Goal: Task Accomplishment & Management: Use online tool/utility

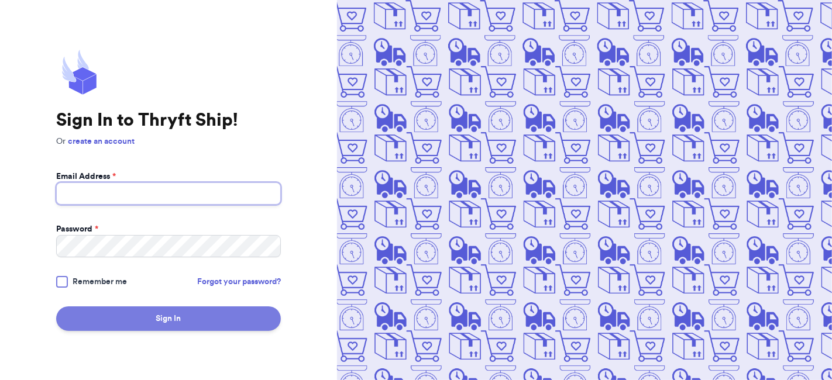
type input "[EMAIL_ADDRESS][DOMAIN_NAME]"
click at [153, 313] on button "Sign In" at bounding box center [168, 318] width 225 height 25
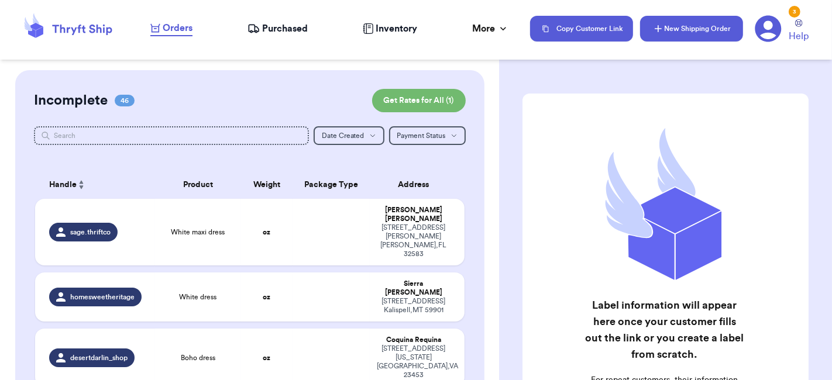
click at [650, 30] on button "New Shipping Order" at bounding box center [691, 29] width 103 height 26
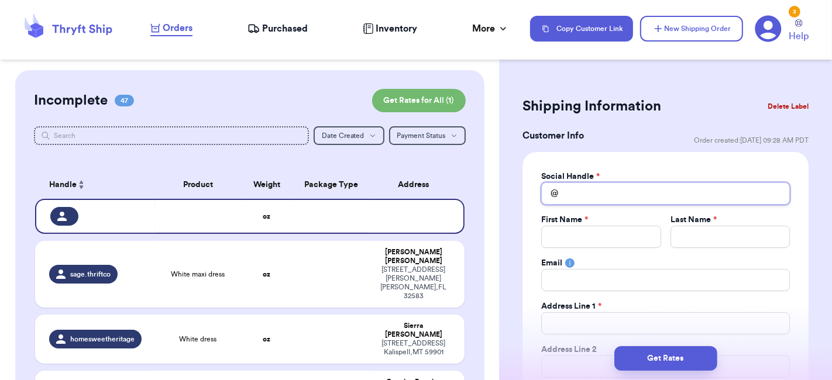
click at [595, 191] on input "Total Amount Paid" at bounding box center [665, 193] width 249 height 22
type input "n"
type input "na"
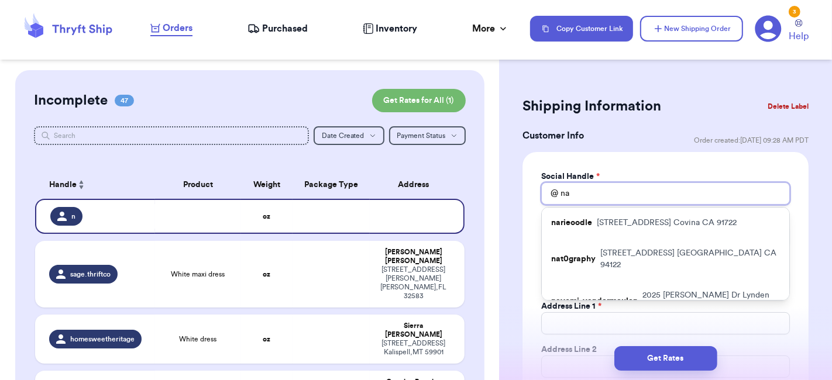
type input "na"
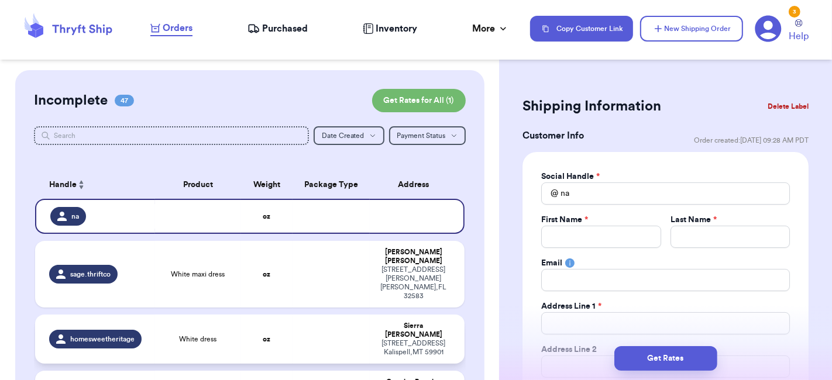
click at [342, 325] on td at bounding box center [330, 339] width 77 height 49
type input "White dress"
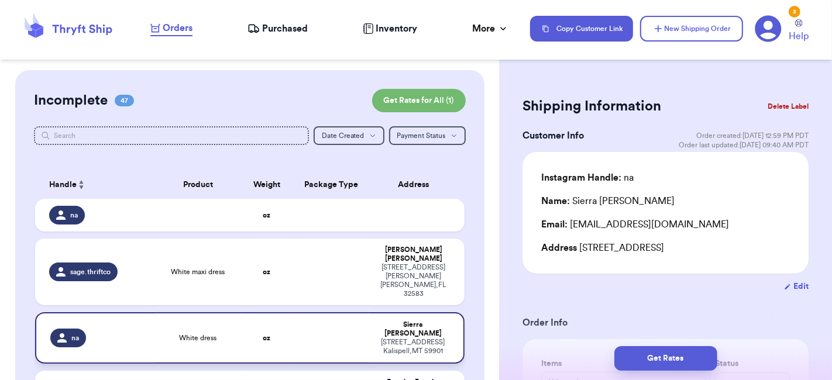
click at [342, 312] on td at bounding box center [330, 337] width 77 height 51
